Goal: Information Seeking & Learning: Compare options

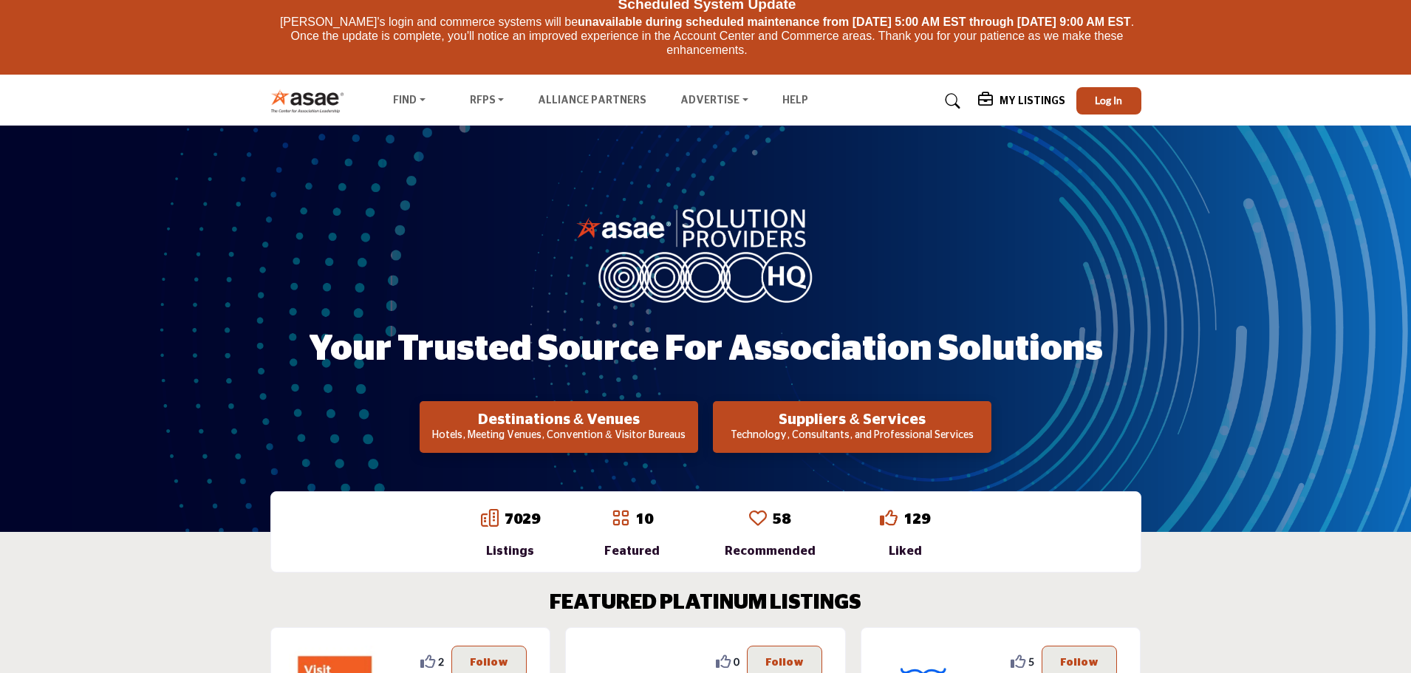
scroll to position [296, 0]
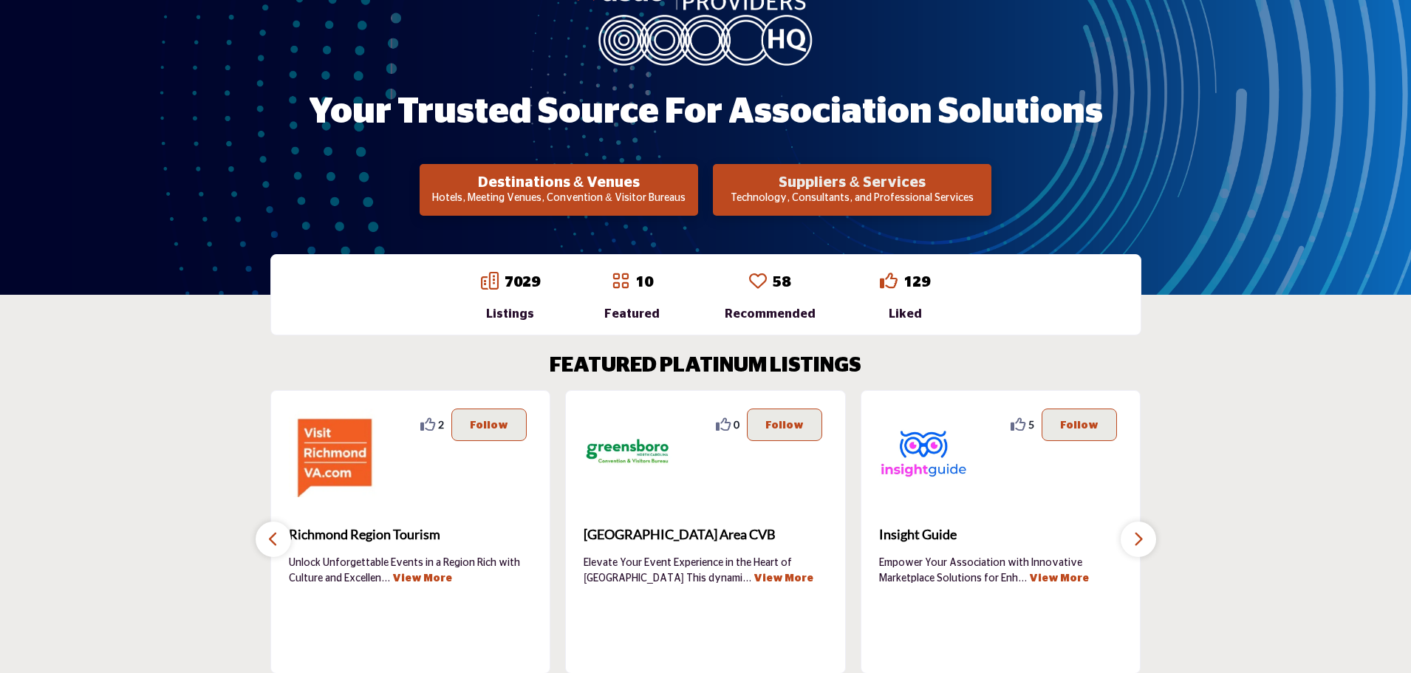
click at [879, 182] on h2 "Suppliers & Services" at bounding box center [852, 183] width 270 height 18
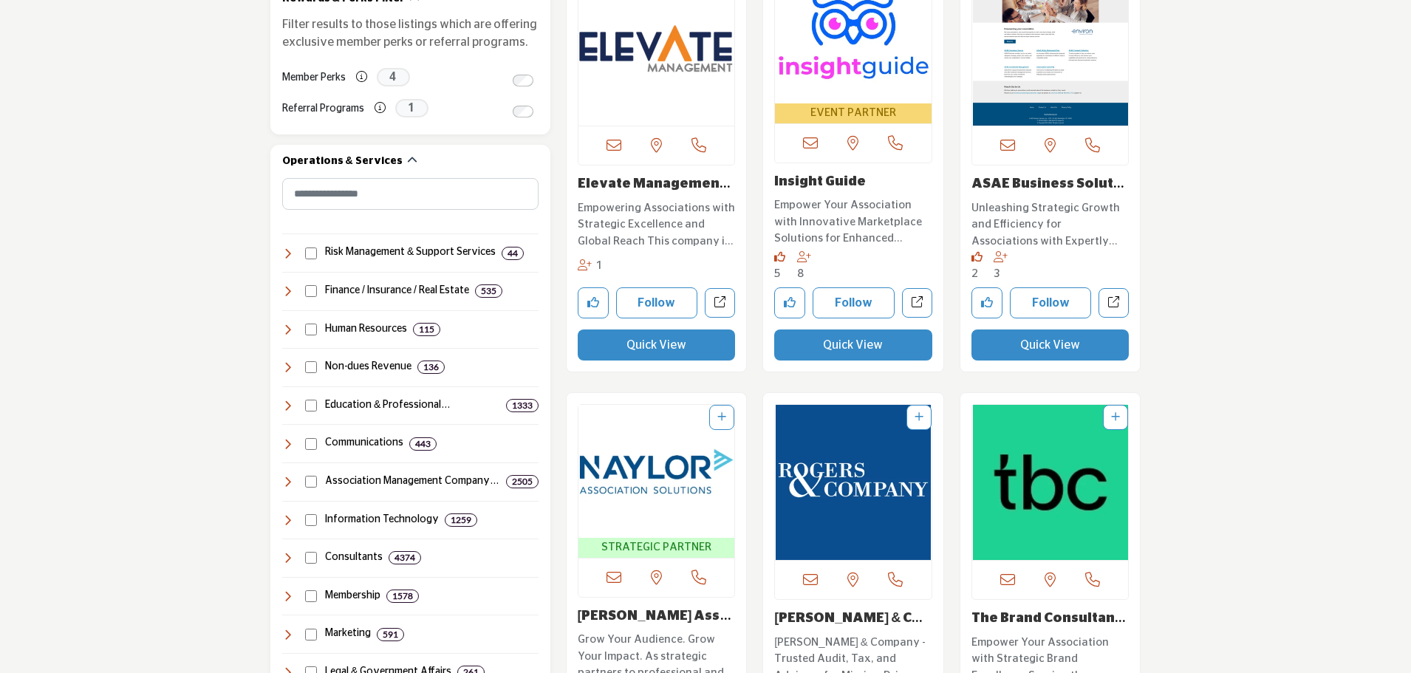
scroll to position [665, 0]
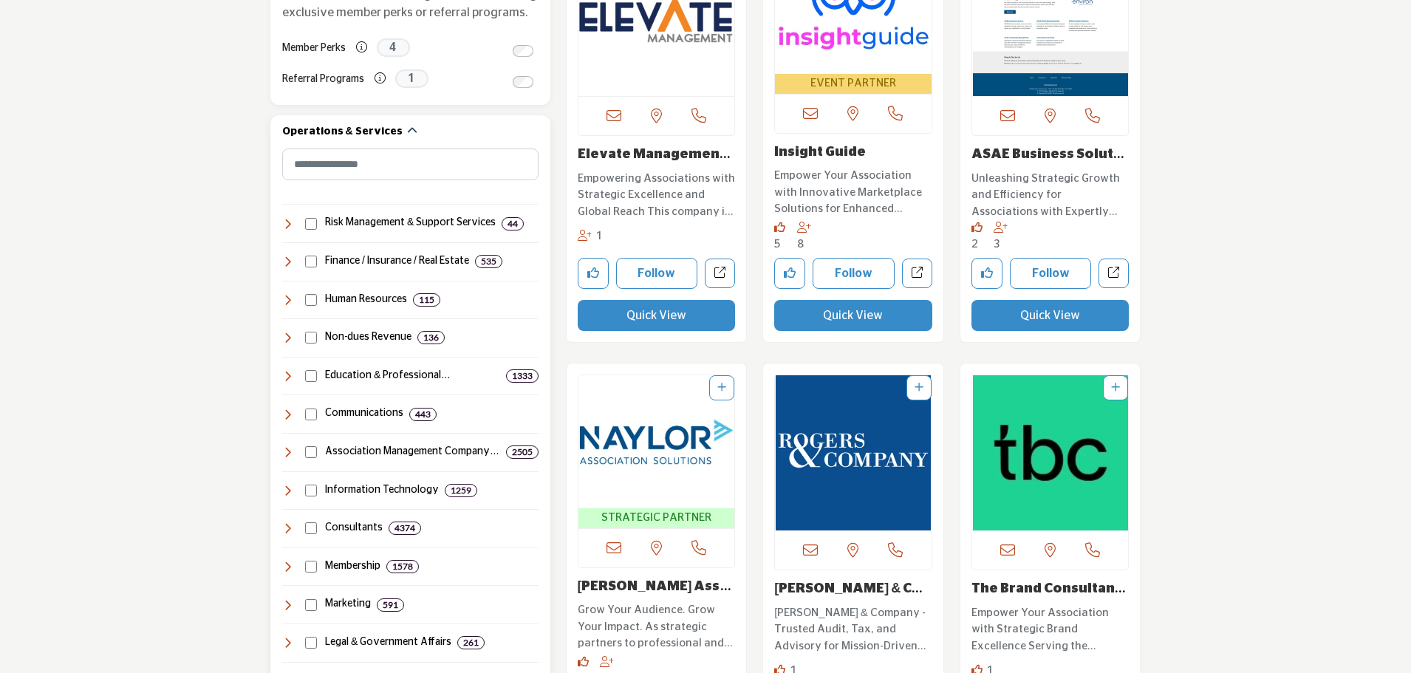
click at [290, 414] on icon at bounding box center [288, 415] width 12 height 12
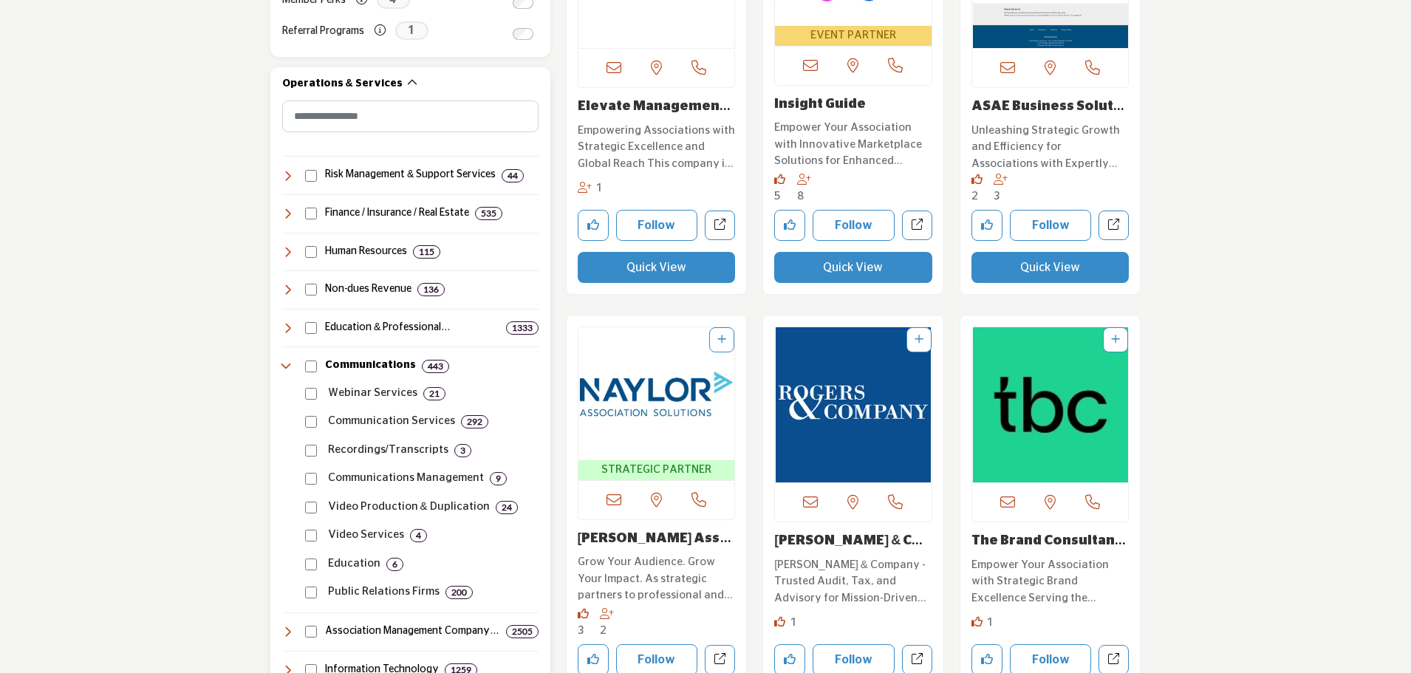
scroll to position [739, 0]
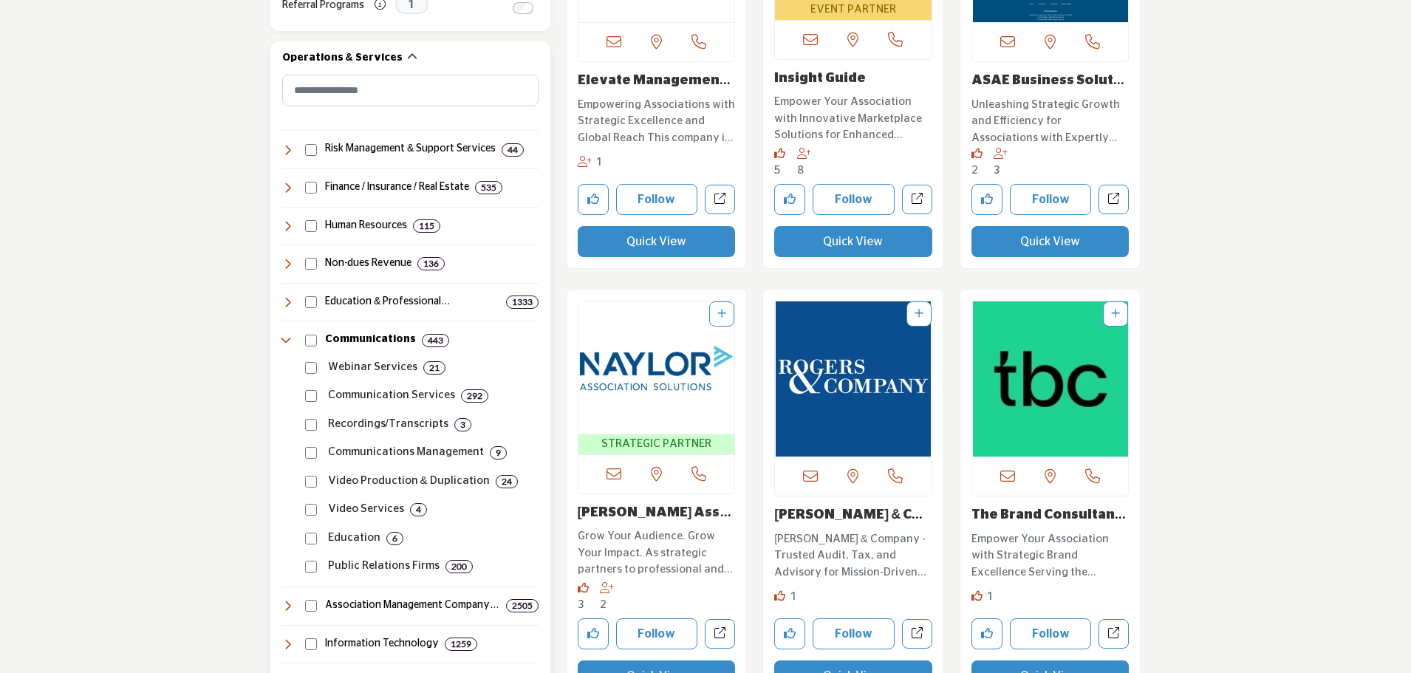
click at [354, 390] on p "Communication Services" at bounding box center [391, 395] width 127 height 17
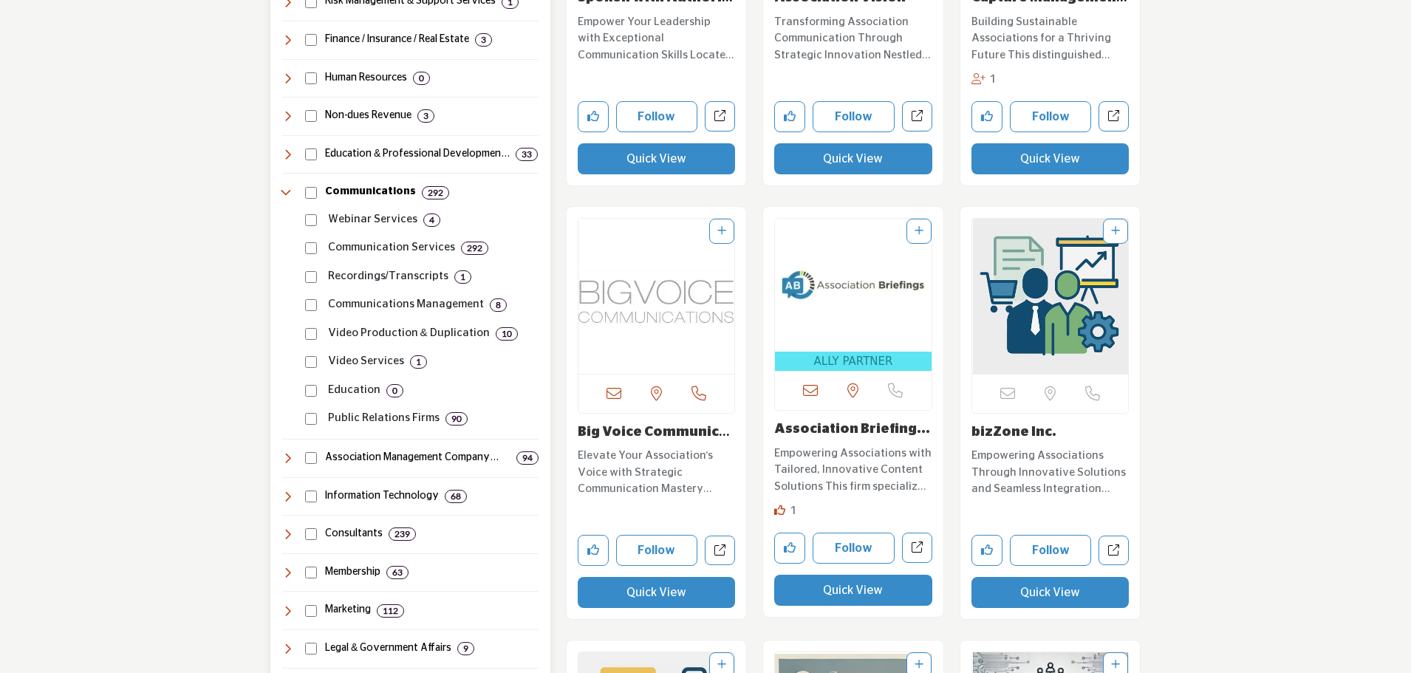
scroll to position [960, 0]
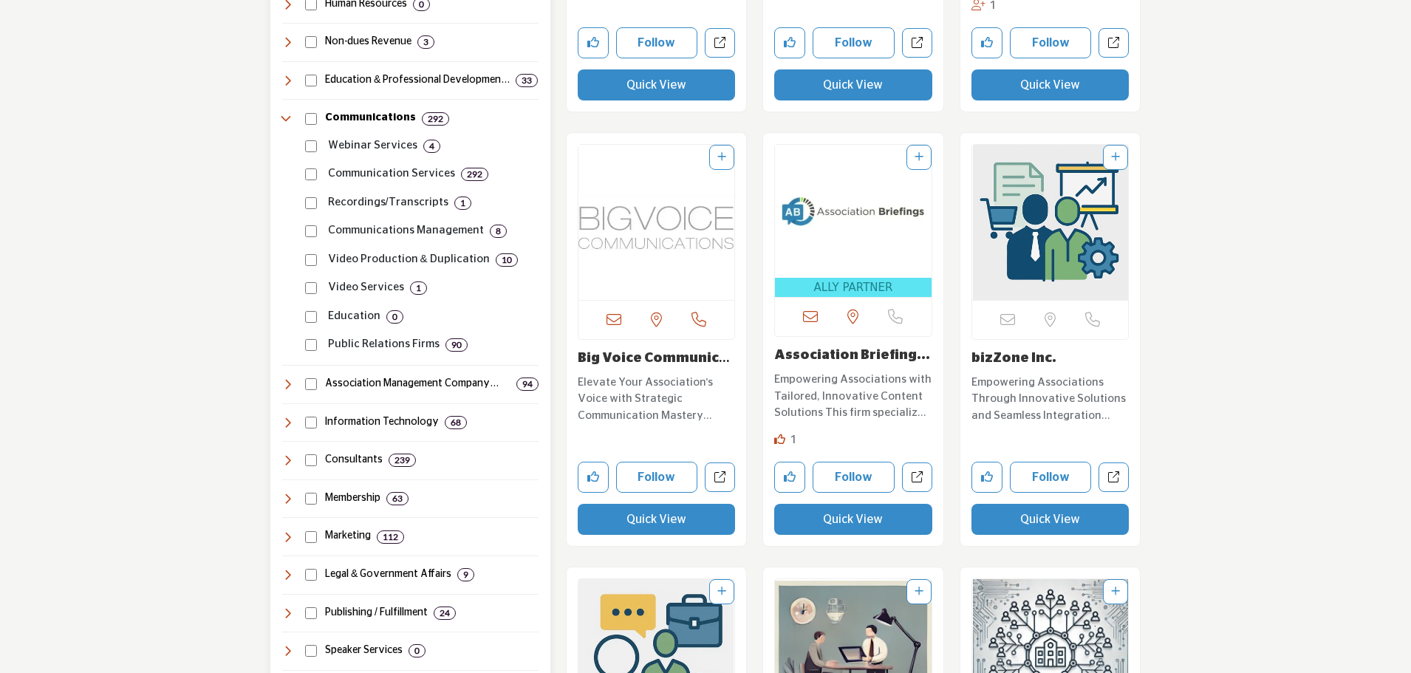
click at [287, 536] on icon at bounding box center [288, 537] width 12 height 12
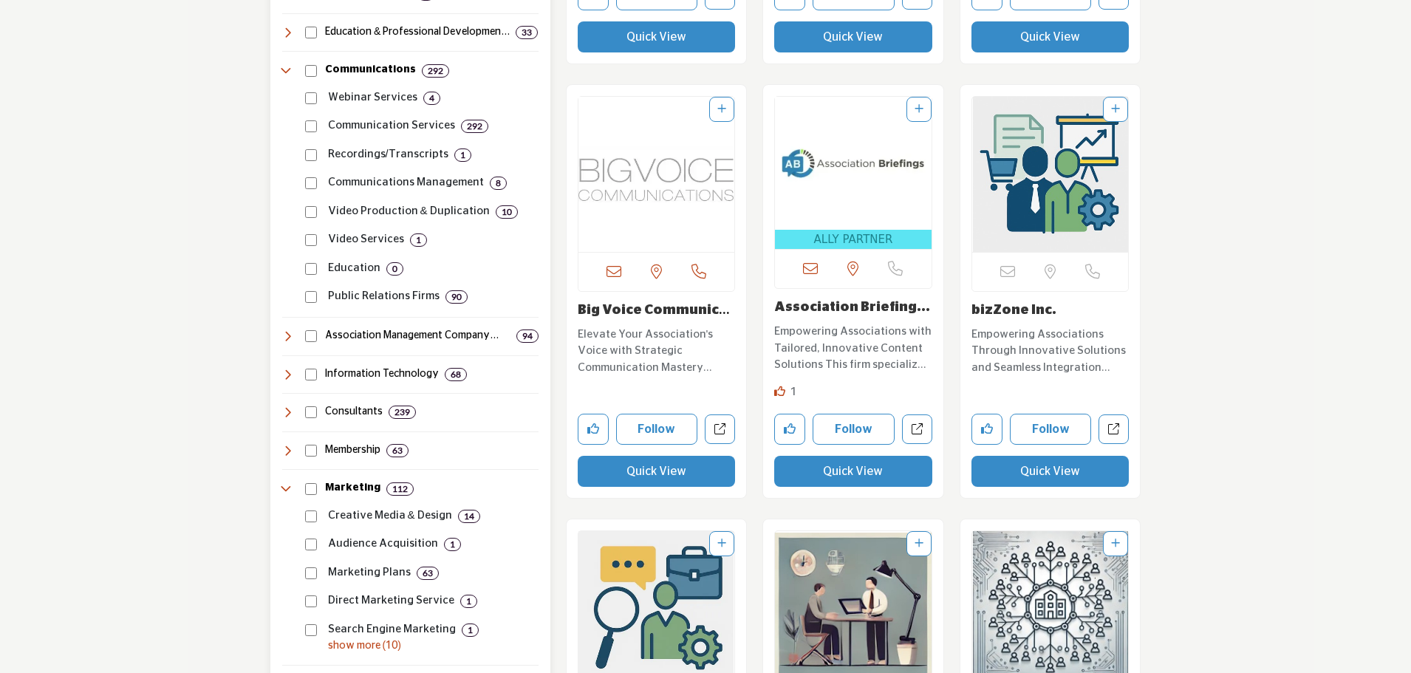
scroll to position [1034, 0]
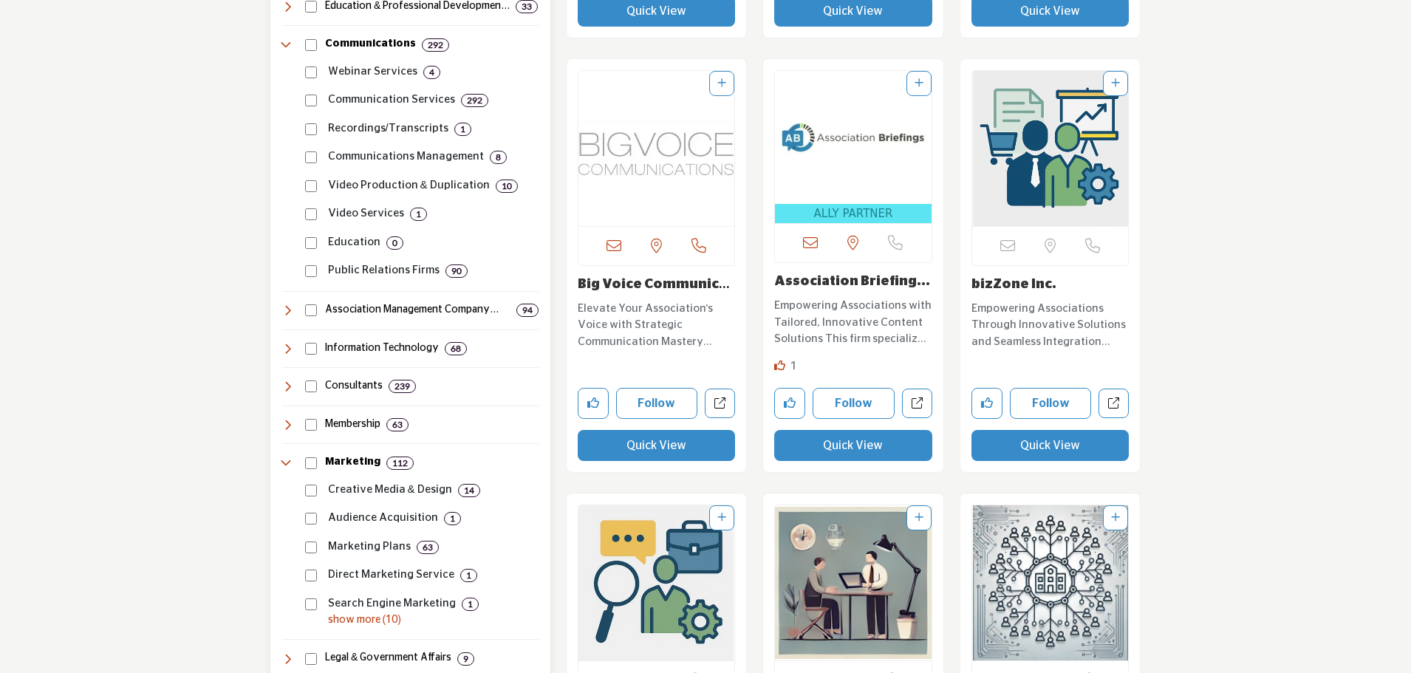
click at [365, 624] on p "show more (10)" at bounding box center [433, 620] width 211 height 16
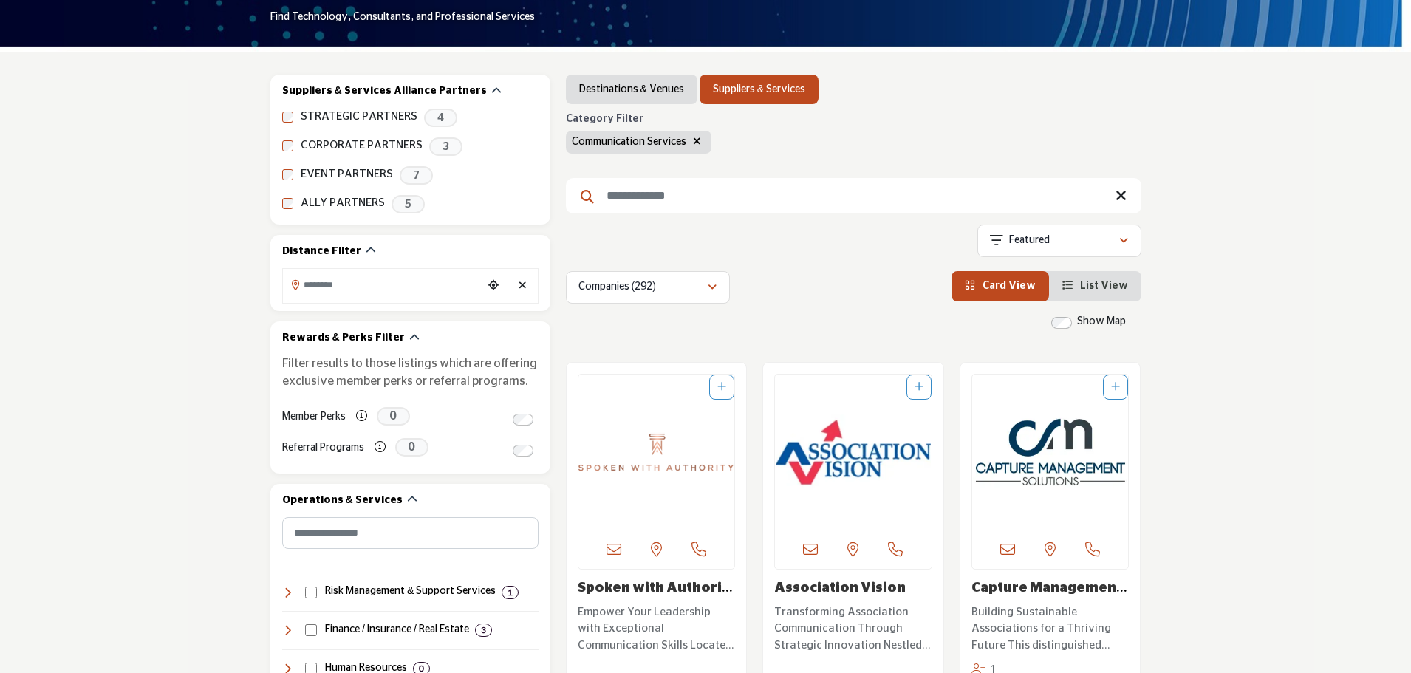
scroll to position [296, 0]
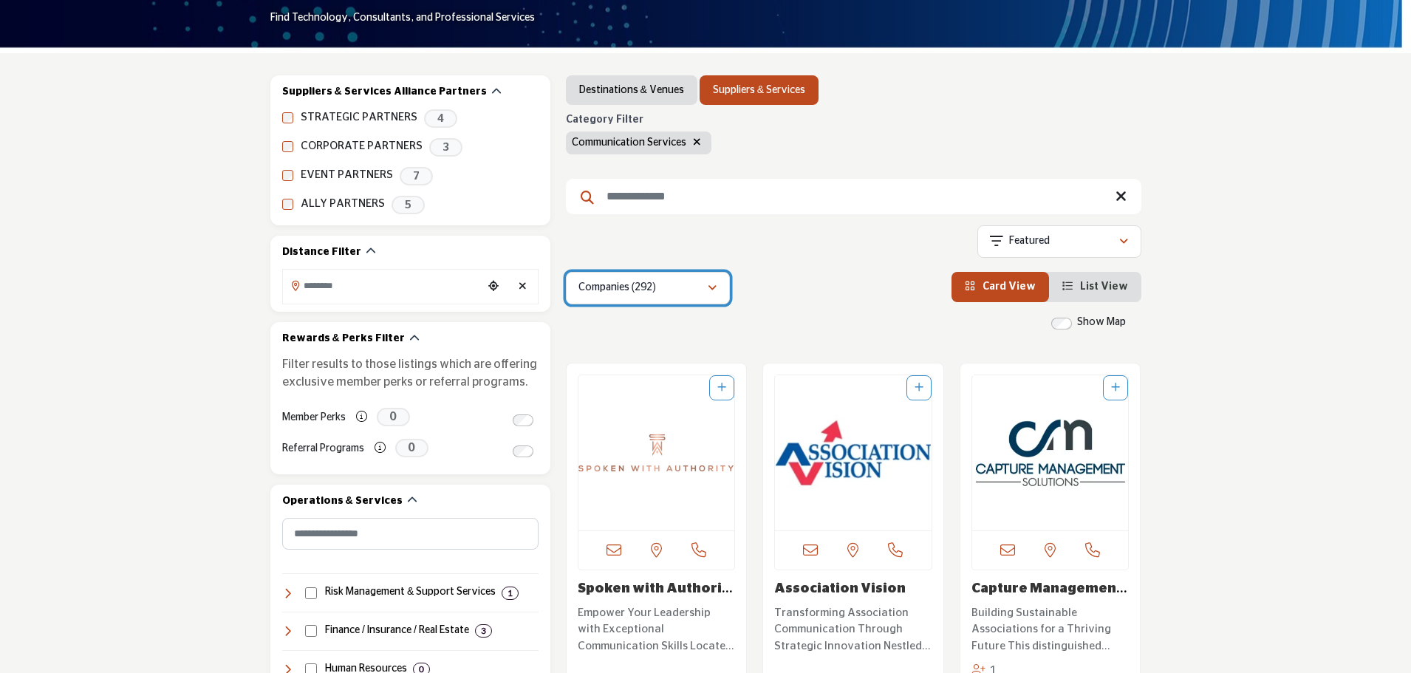
click at [686, 297] on div "Companies (292)" at bounding box center [643, 288] width 129 height 18
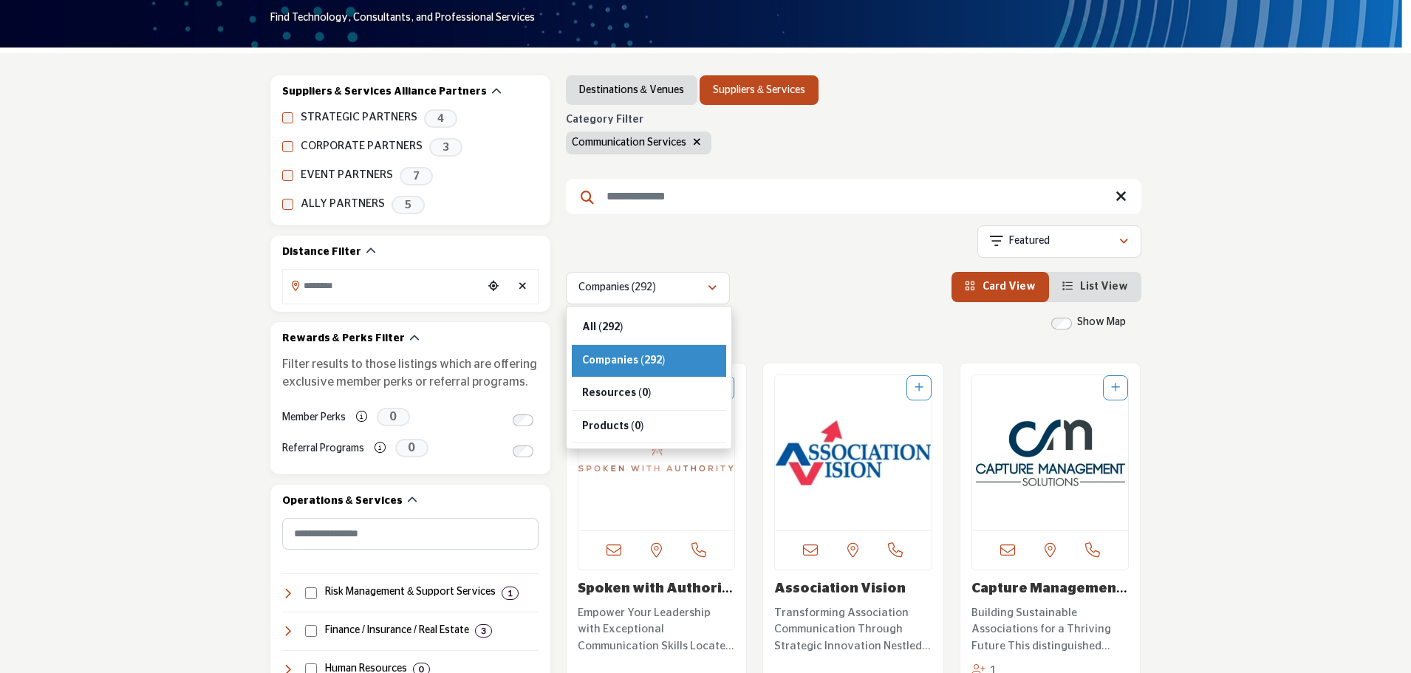
click at [864, 285] on div "Companies (292) All (292) Companies (292) Resources (0) Products (0)" at bounding box center [854, 288] width 576 height 33
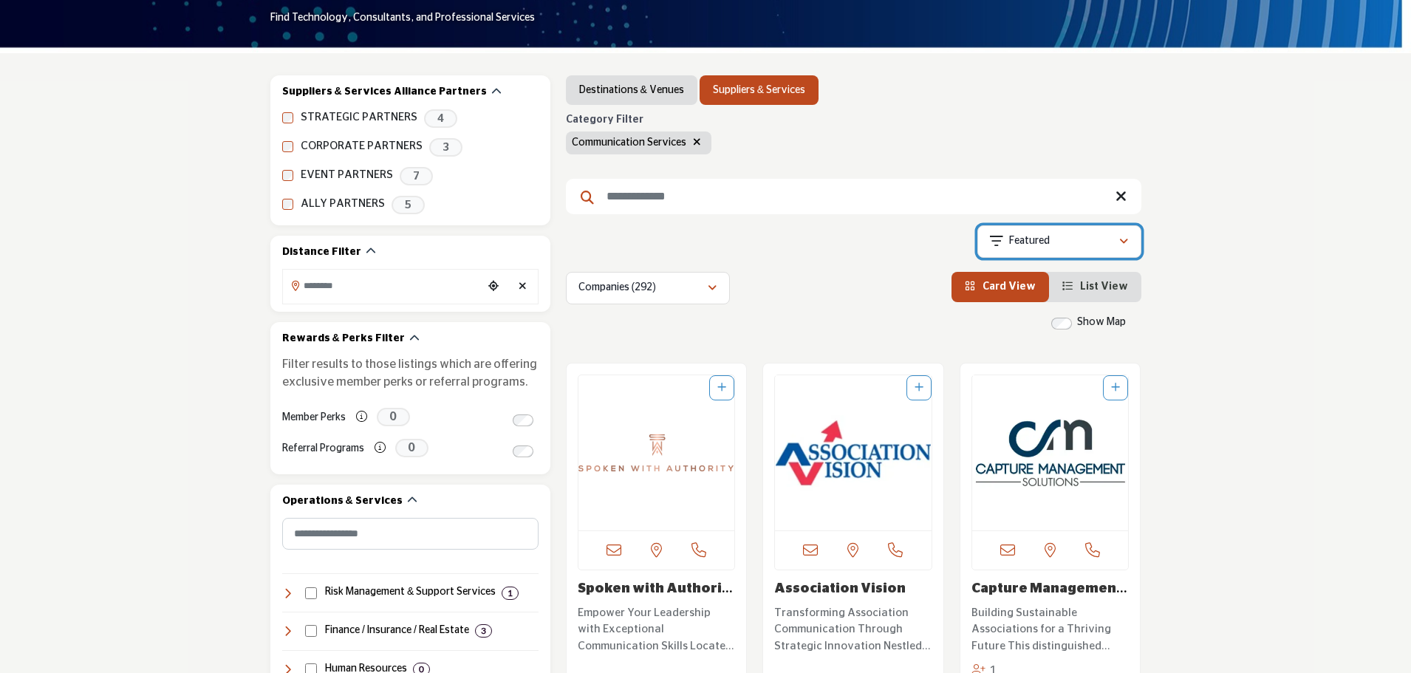
click at [1062, 245] on div "Featured" at bounding box center [1054, 242] width 129 height 18
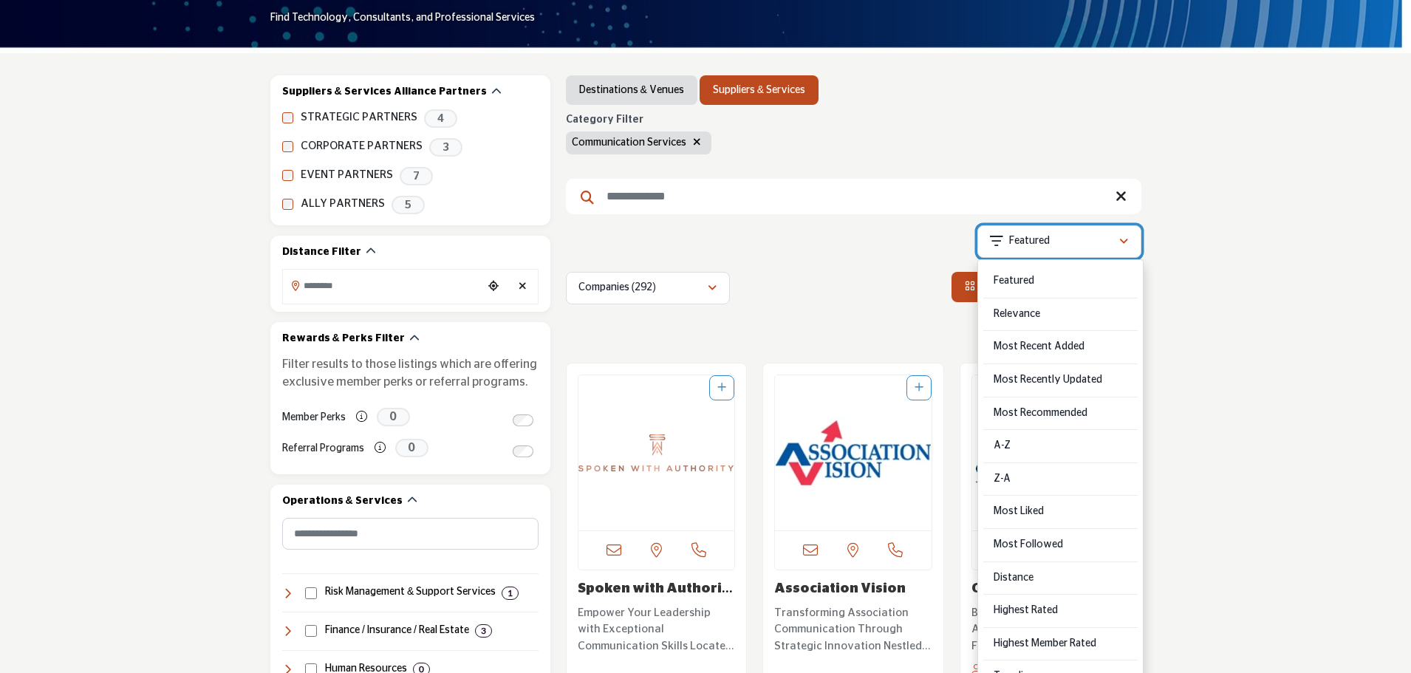
click at [1062, 244] on div "Featured" at bounding box center [1054, 242] width 129 height 18
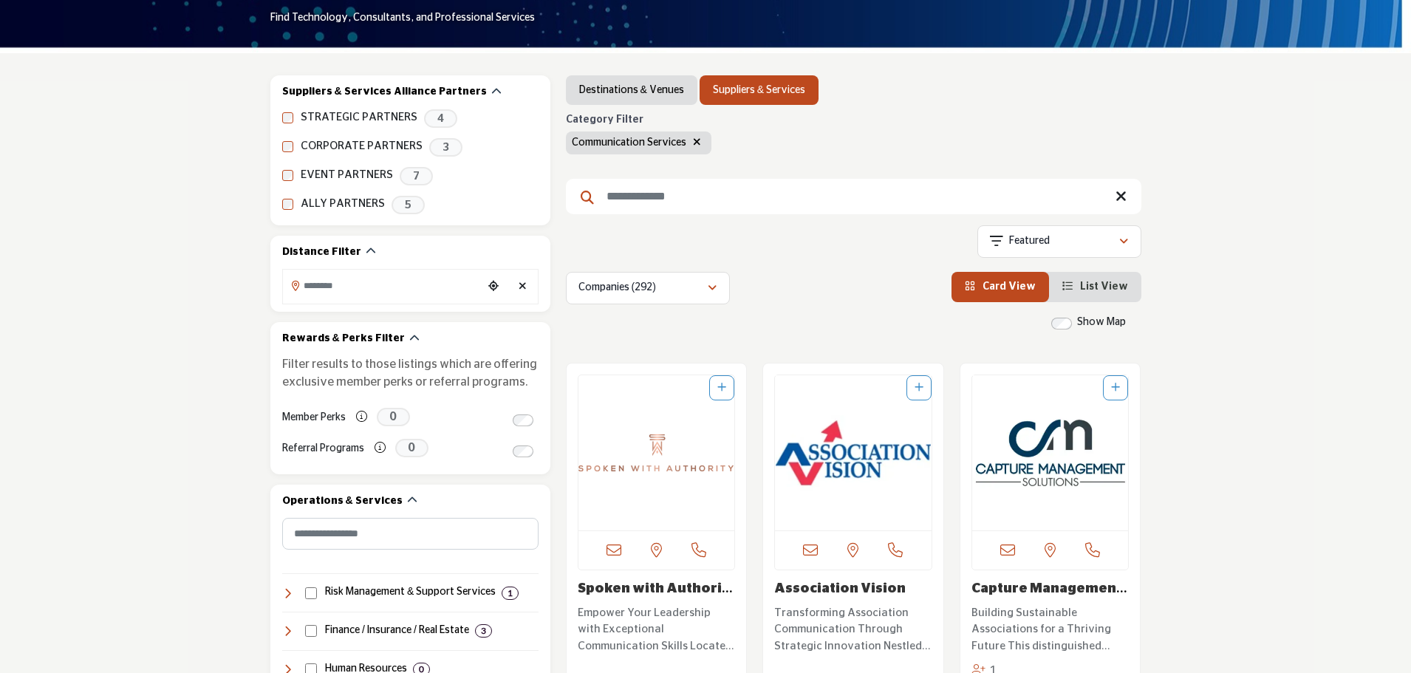
click at [897, 194] on input "Search Keyword" at bounding box center [854, 196] width 576 height 35
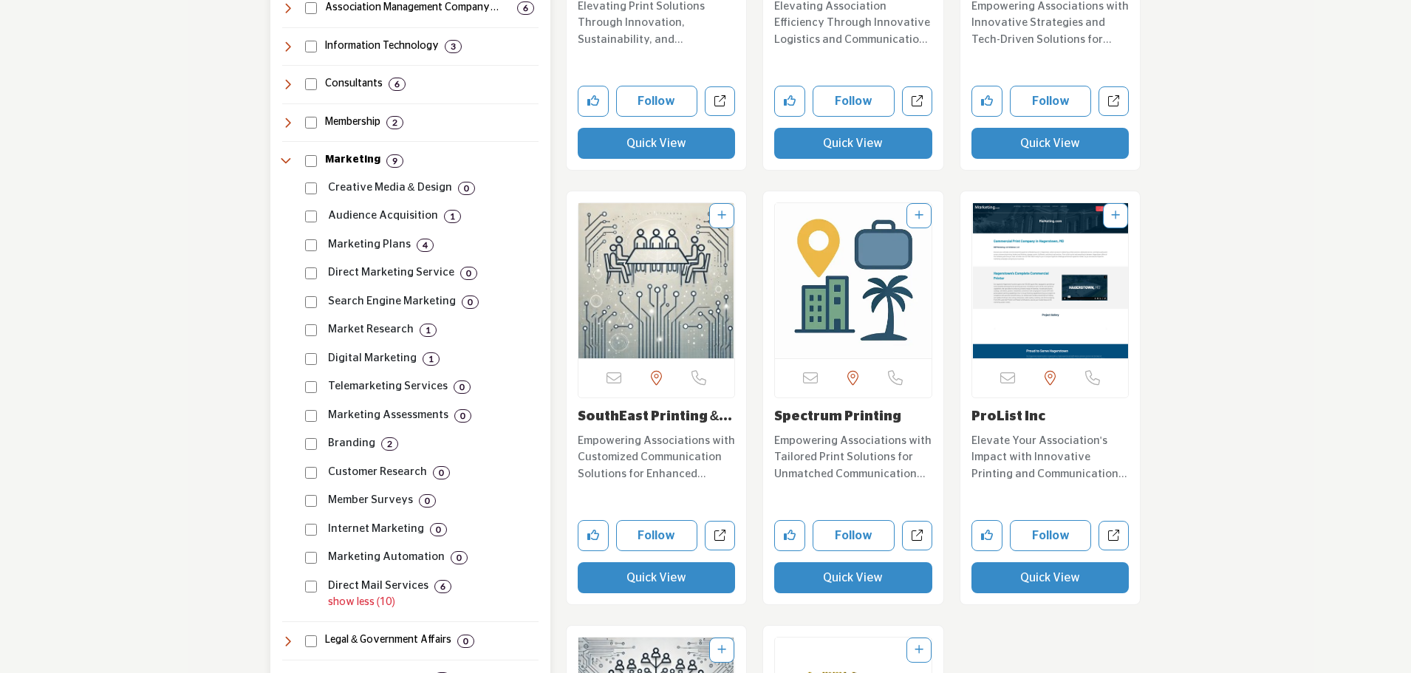
scroll to position [1330, 0]
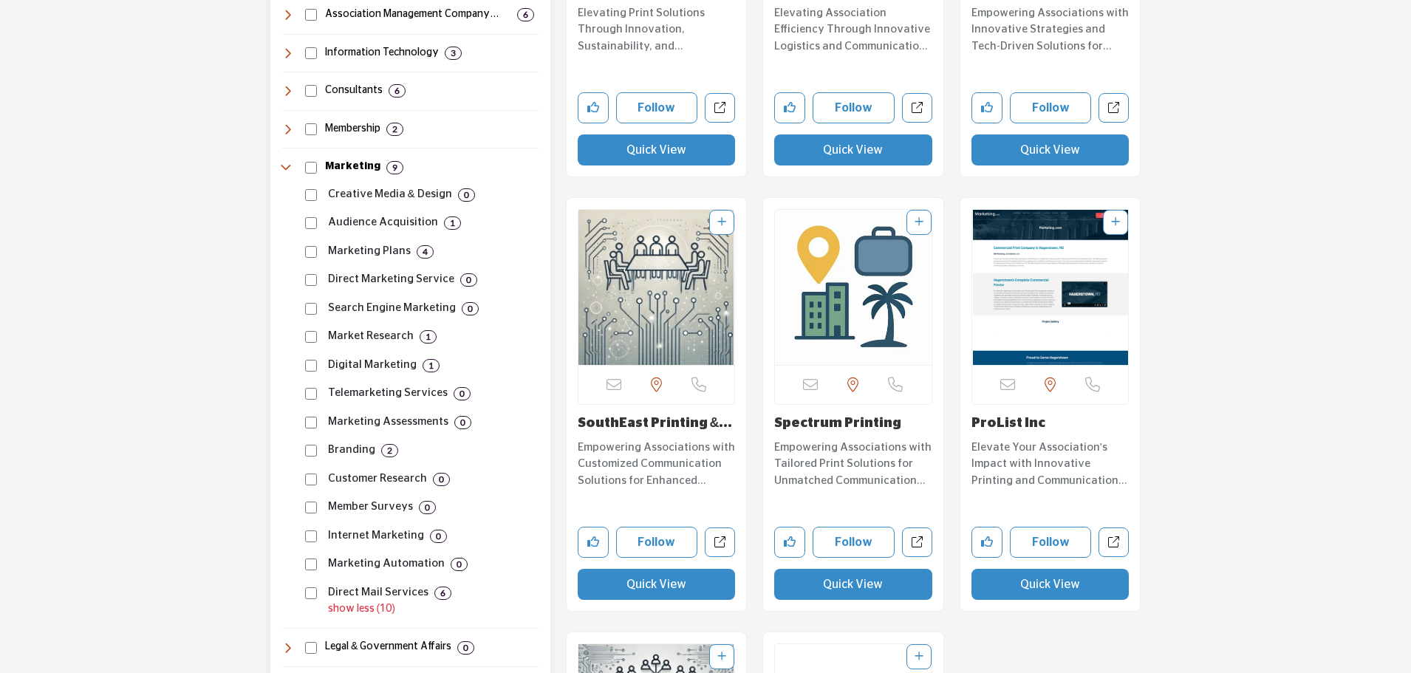
click at [349, 360] on p "Digital Marketing" at bounding box center [372, 365] width 89 height 17
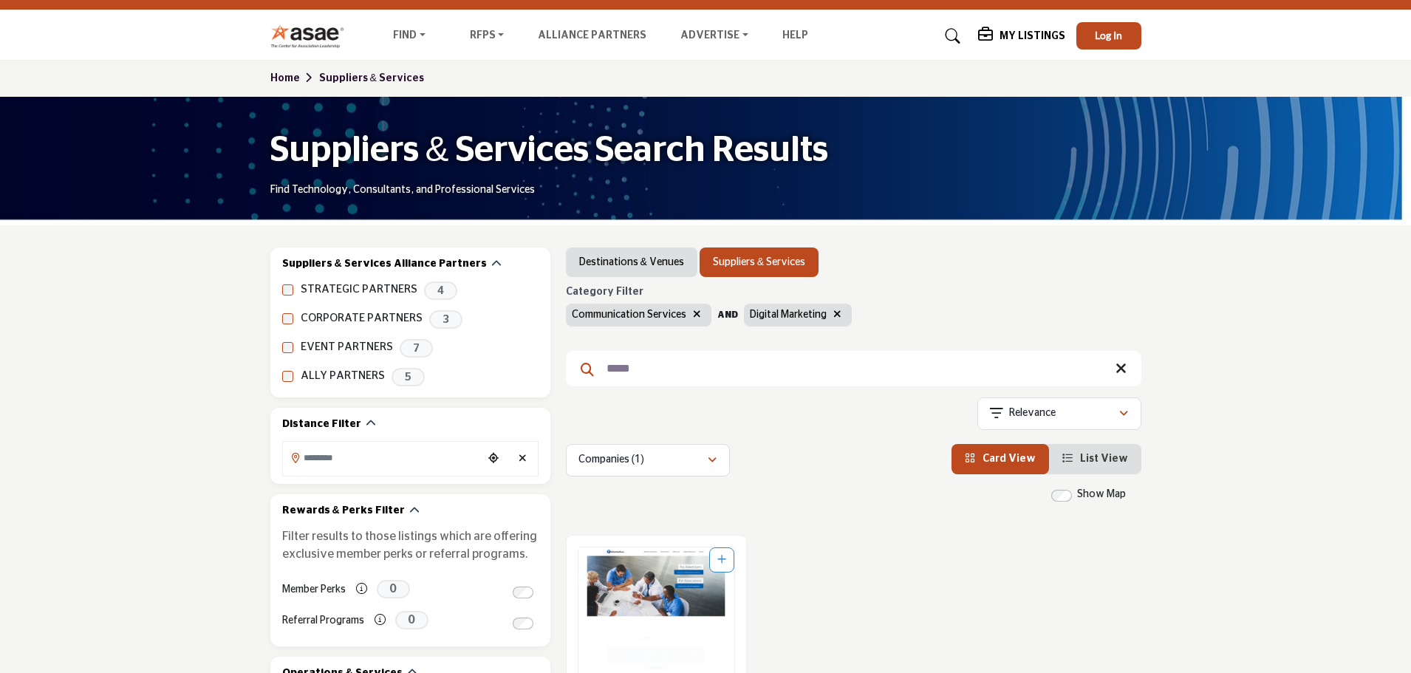
scroll to position [74, 0]
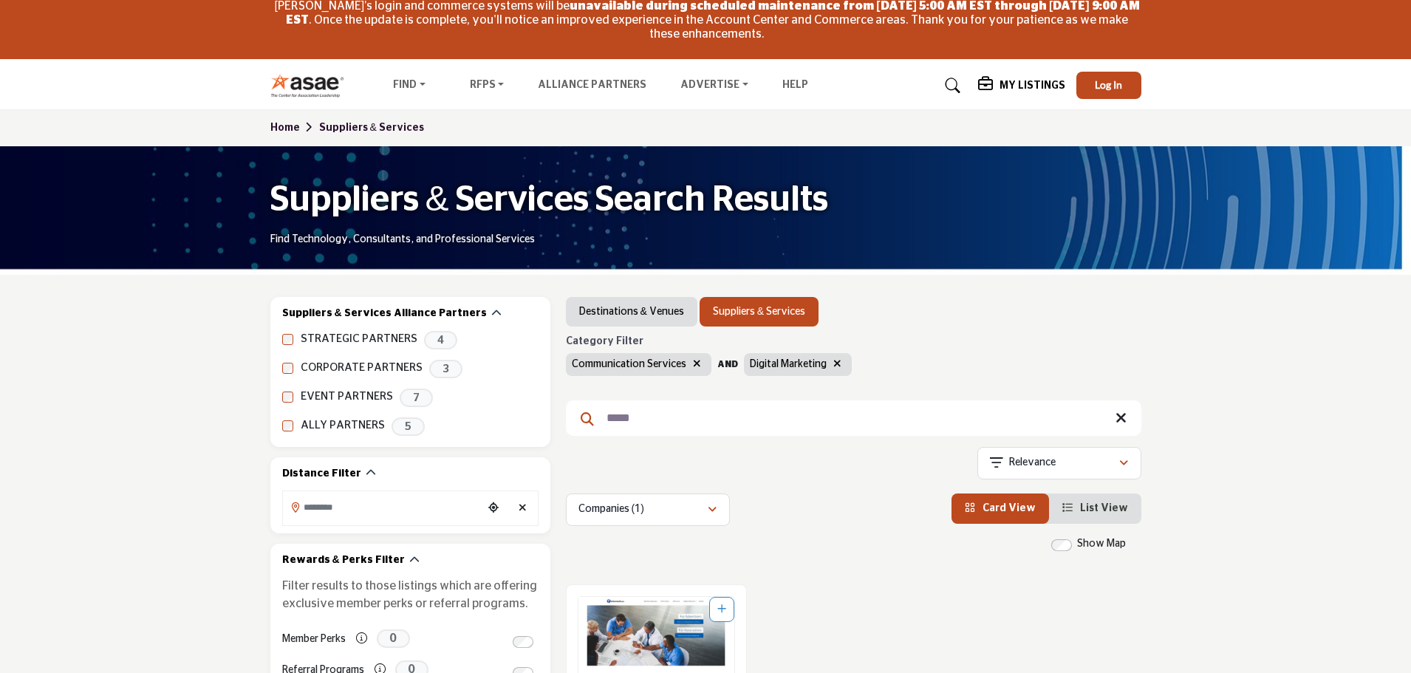
drag, startPoint x: 687, startPoint y: 410, endPoint x: 562, endPoint y: 404, distance: 125.7
type input "***"
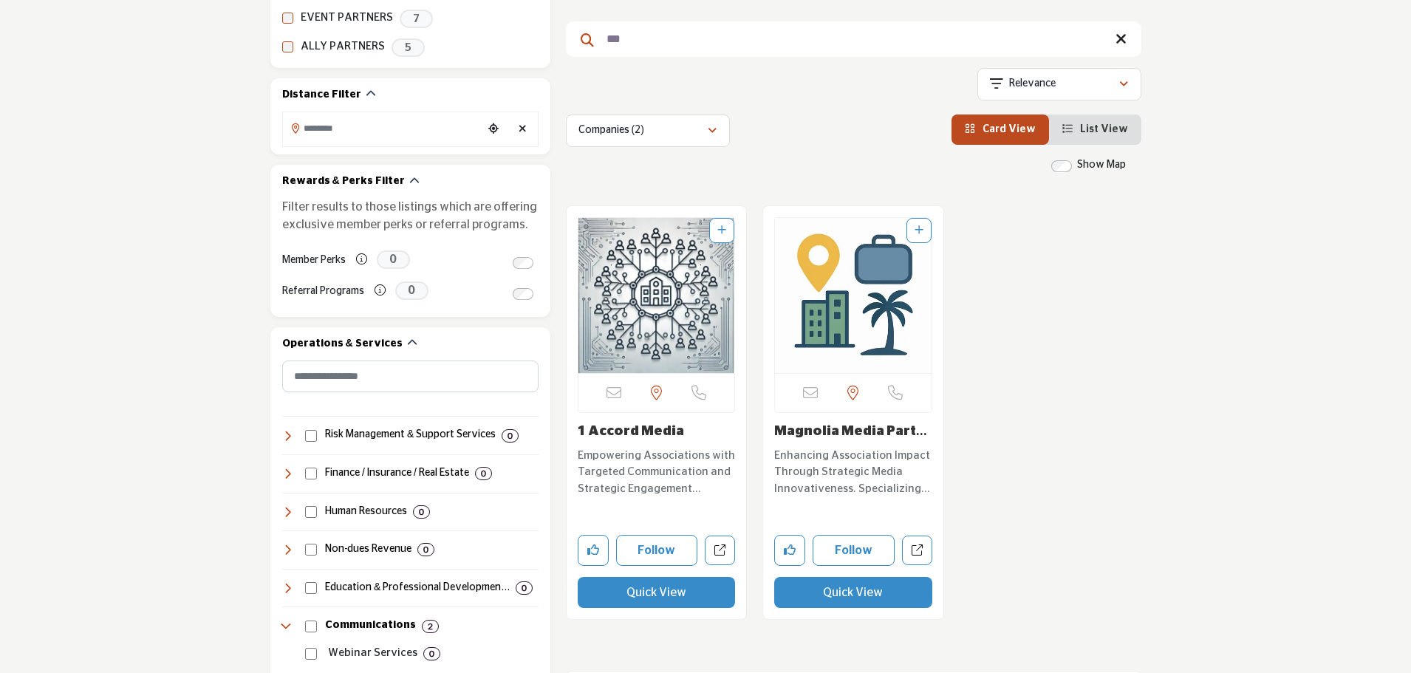
scroll to position [454, 0]
click at [890, 432] on link "Magnolia Media Partn..." at bounding box center [850, 439] width 153 height 30
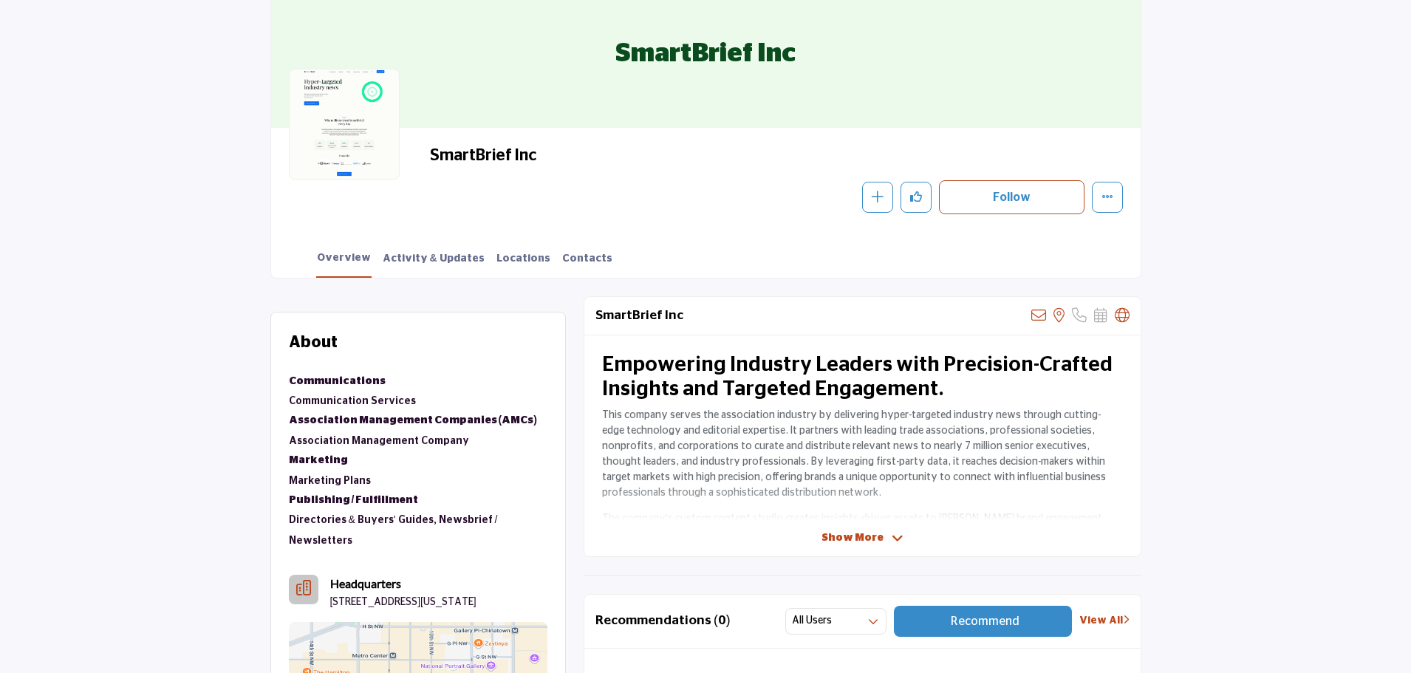
scroll to position [296, 0]
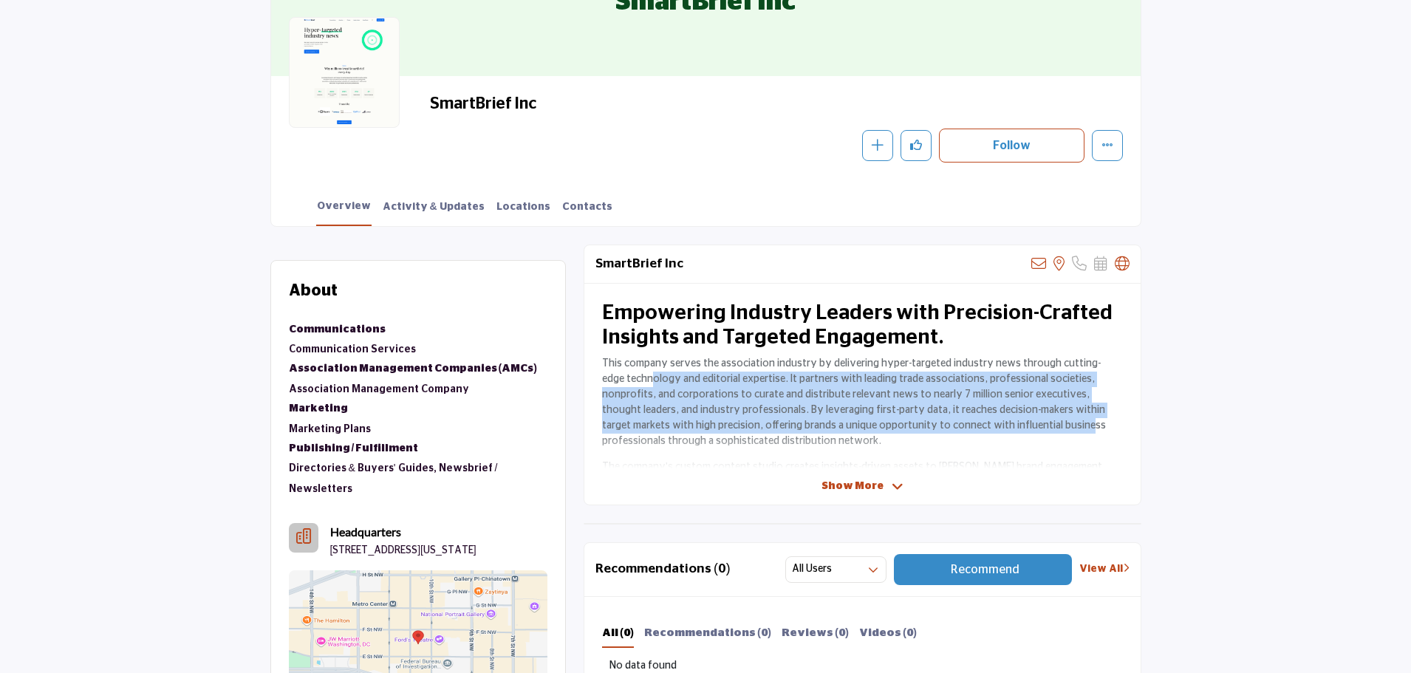
drag, startPoint x: 649, startPoint y: 379, endPoint x: 965, endPoint y: 422, distance: 318.4
click at [965, 422] on p "This company serves the association industry by delivering hyper-targeted indus…" at bounding box center [862, 402] width 521 height 93
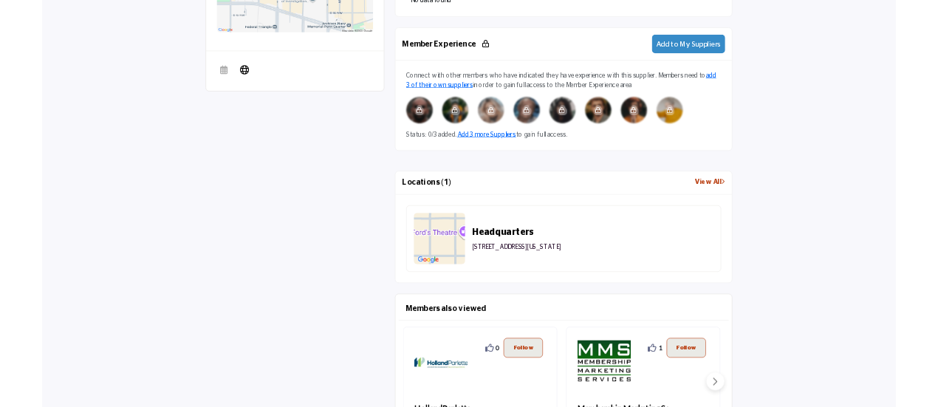
scroll to position [959, 0]
